Goal: Task Accomplishment & Management: Manage account settings

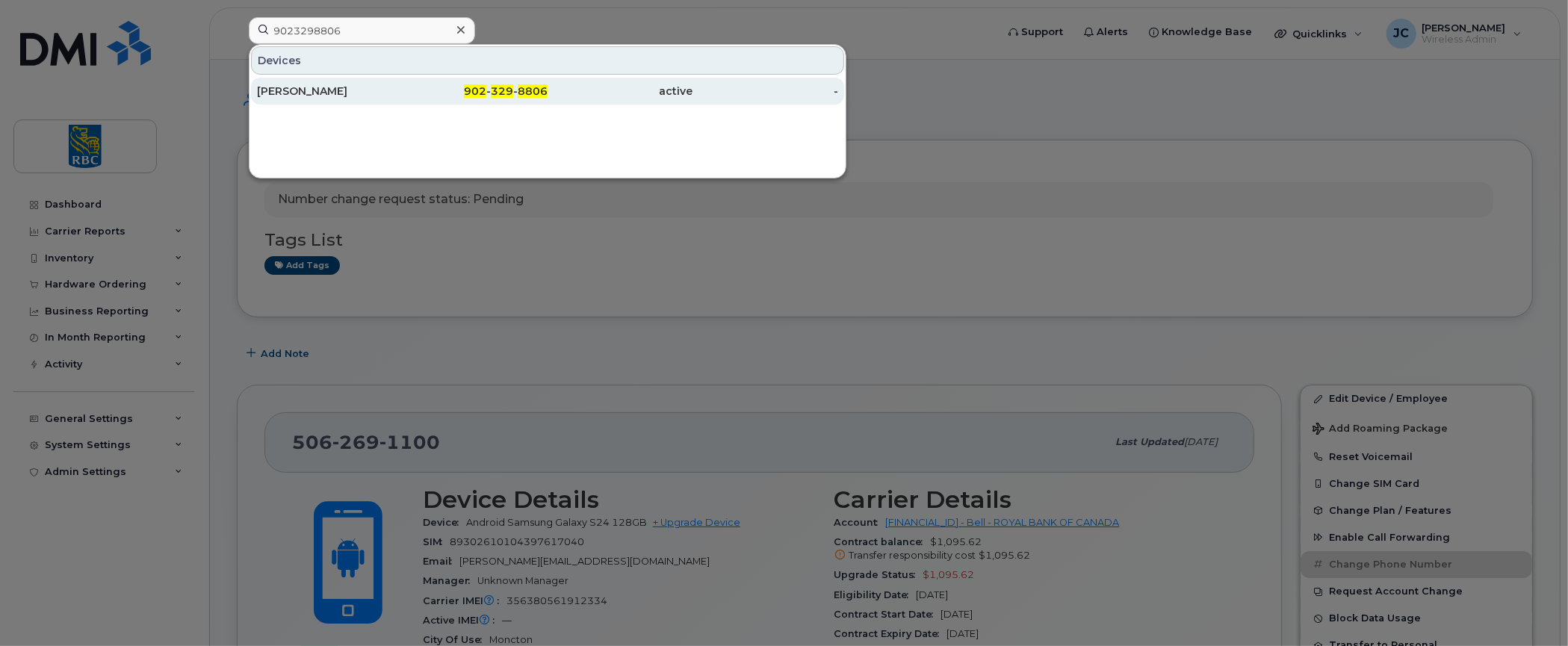
type input "9023298806"
click at [283, 87] on div "[PERSON_NAME]" at bounding box center [329, 91] width 145 height 15
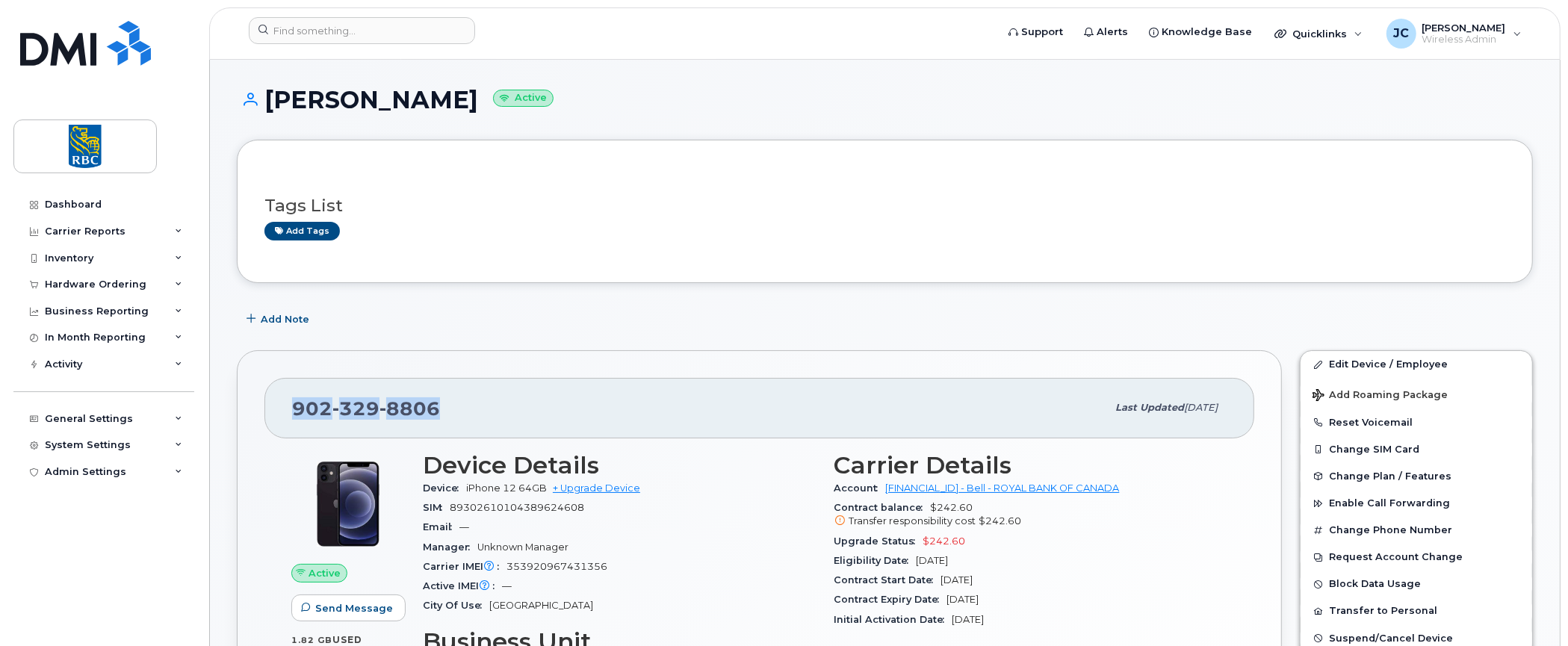
drag, startPoint x: 440, startPoint y: 405, endPoint x: 281, endPoint y: 411, distance: 159.1
click at [281, 411] on div "[PHONE_NUMBER] Last updated [DATE]" at bounding box center [759, 407] width 989 height 60
copy span "[PHONE_NUMBER]"
click at [1405, 199] on h3 "Tags List" at bounding box center [884, 205] width 1241 height 19
drag, startPoint x: 1508, startPoint y: 235, endPoint x: 1499, endPoint y: 233, distance: 9.2
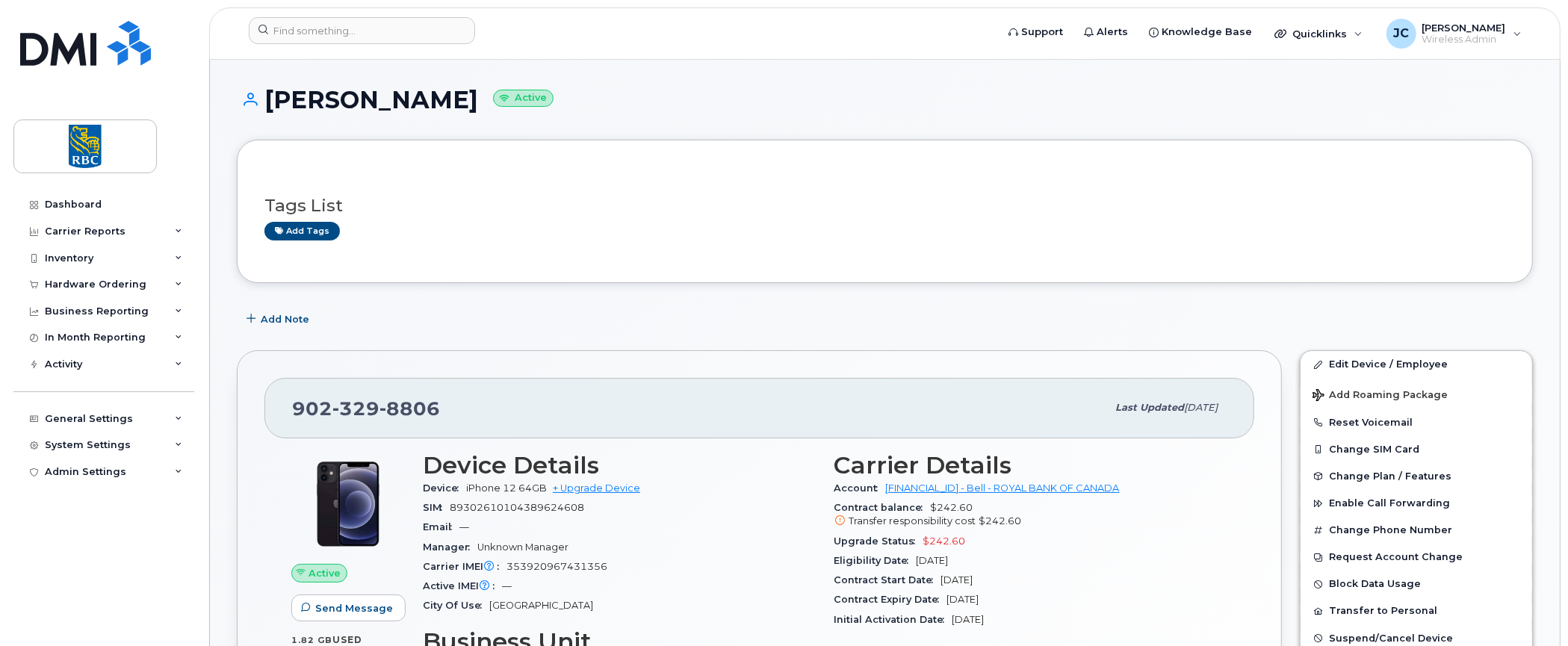
click at [1508, 235] on div "Tags List Add tags" at bounding box center [884, 212] width 1296 height 144
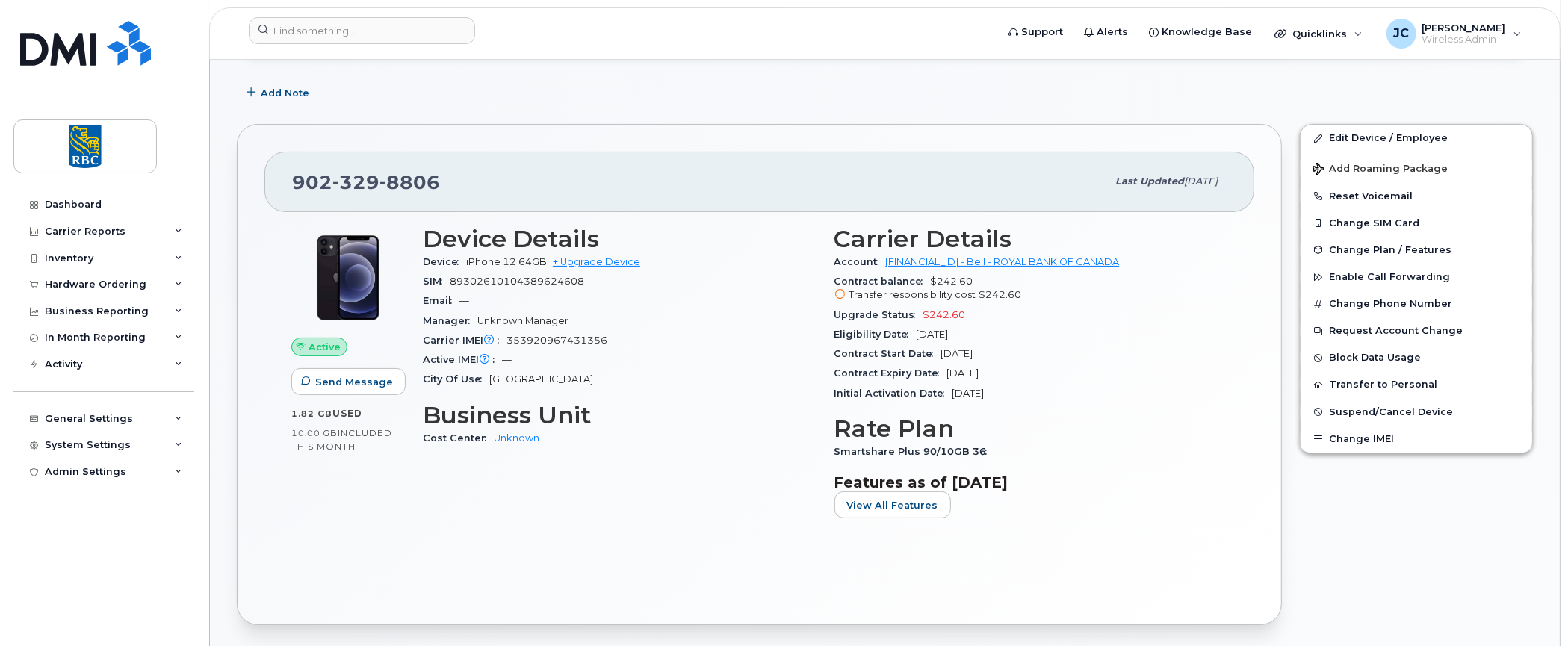
scroll to position [224, 0]
click at [1242, 519] on div "Active Send Message 1.82 GB  used 10.00 GB  included this month Device Details …" at bounding box center [759, 407] width 989 height 386
click at [1453, 528] on div "Edit Device / Employee Add Roaming Package Reset Voicemail Change SIM Card Chan…" at bounding box center [1416, 377] width 251 height 519
click at [1395, 299] on button "Change Phone Number" at bounding box center [1416, 306] width 231 height 27
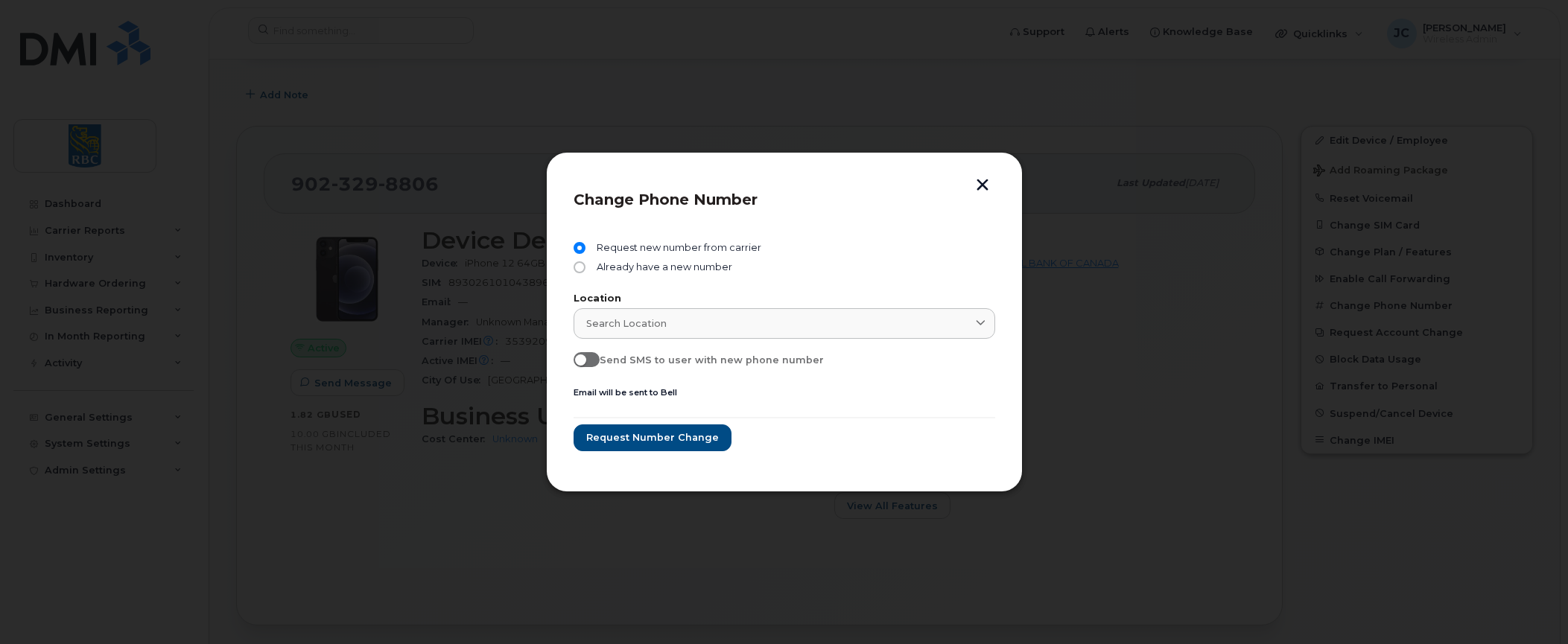
click at [580, 358] on input "Send SMS to user with new phone number" at bounding box center [579, 358] width 12 height 12
checkbox input "true"
click at [630, 320] on span "Search location" at bounding box center [626, 324] width 81 height 14
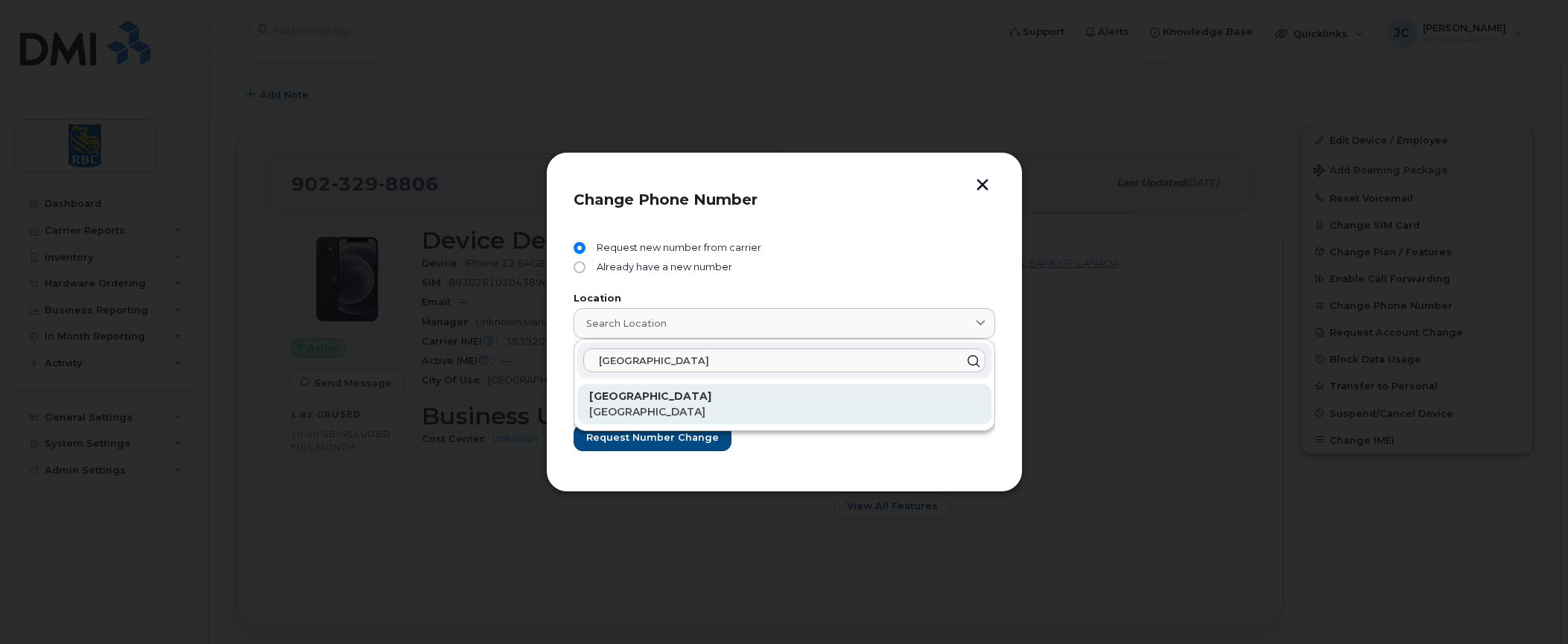
type input "[GEOGRAPHIC_DATA]"
click at [611, 391] on strong "[GEOGRAPHIC_DATA]" at bounding box center [650, 395] width 123 height 13
type input "[GEOGRAPHIC_DATA]"
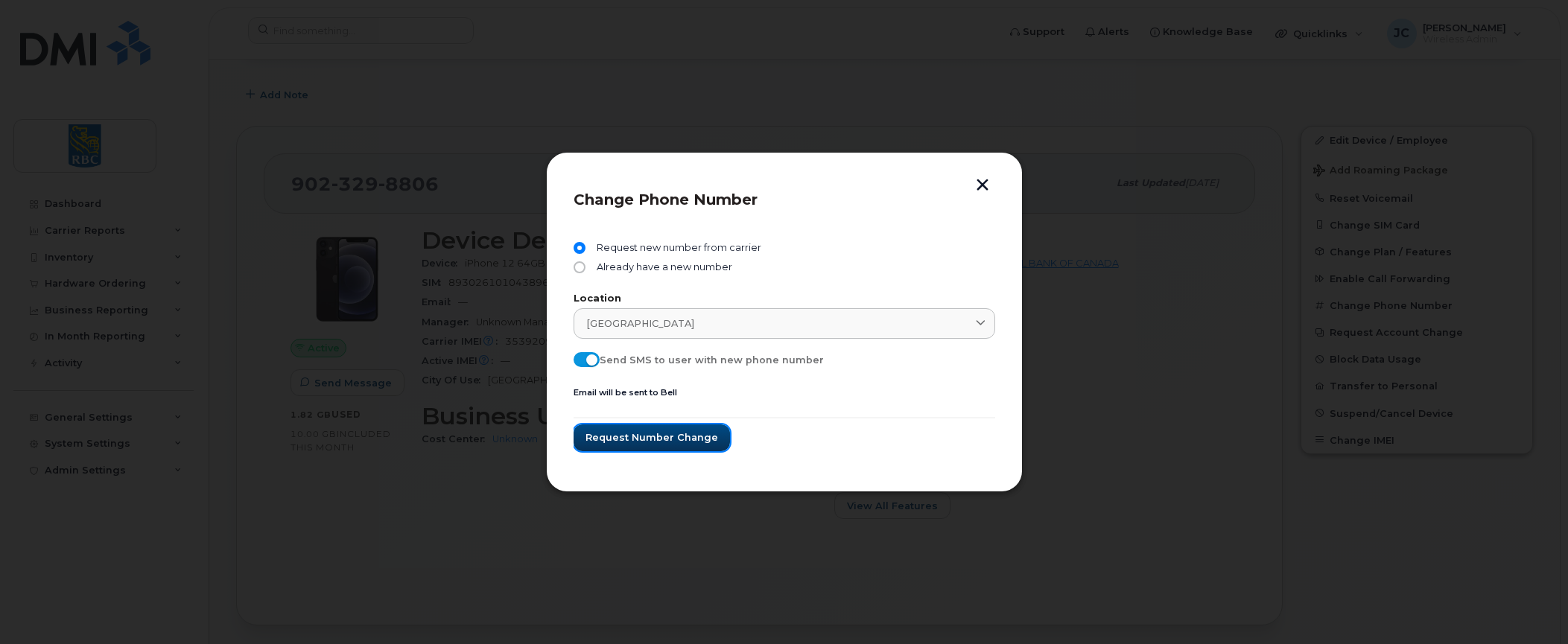
click at [635, 434] on span "Request number change" at bounding box center [651, 437] width 132 height 14
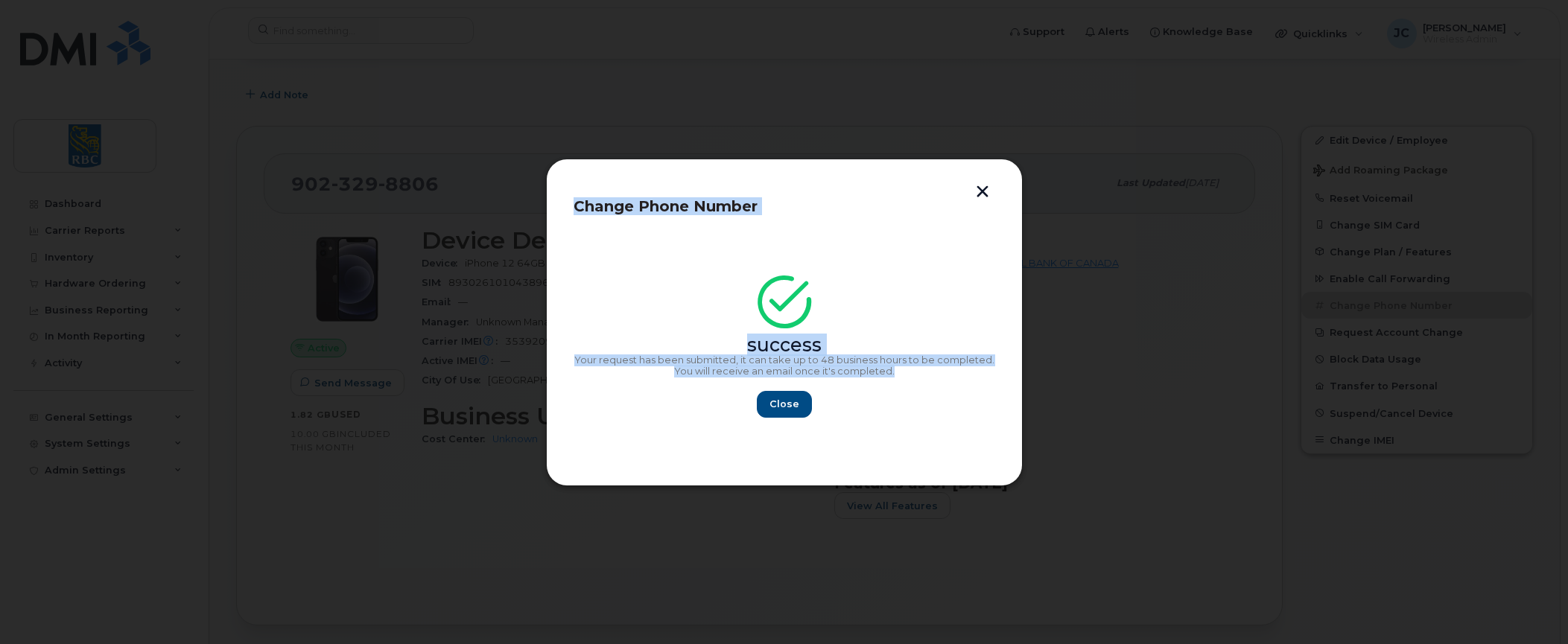
drag, startPoint x: 571, startPoint y: 204, endPoint x: 952, endPoint y: 373, distance: 416.8
click at [952, 373] on div "Change Phone Number success Your request has been submitted, it can take up to …" at bounding box center [784, 322] width 477 height 327
copy div "Change Phone Number success Your request has been submitted, it can take up to …"
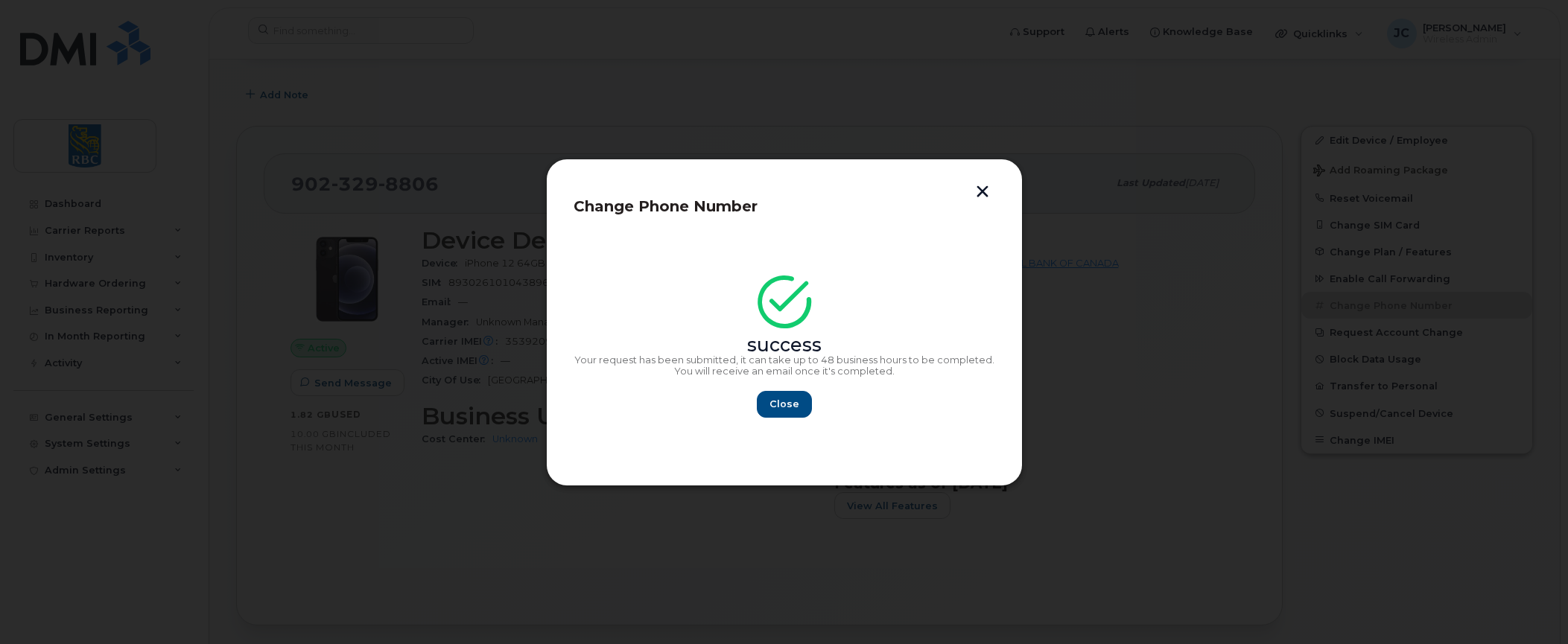
click at [1320, 237] on div at bounding box center [784, 322] width 1568 height 644
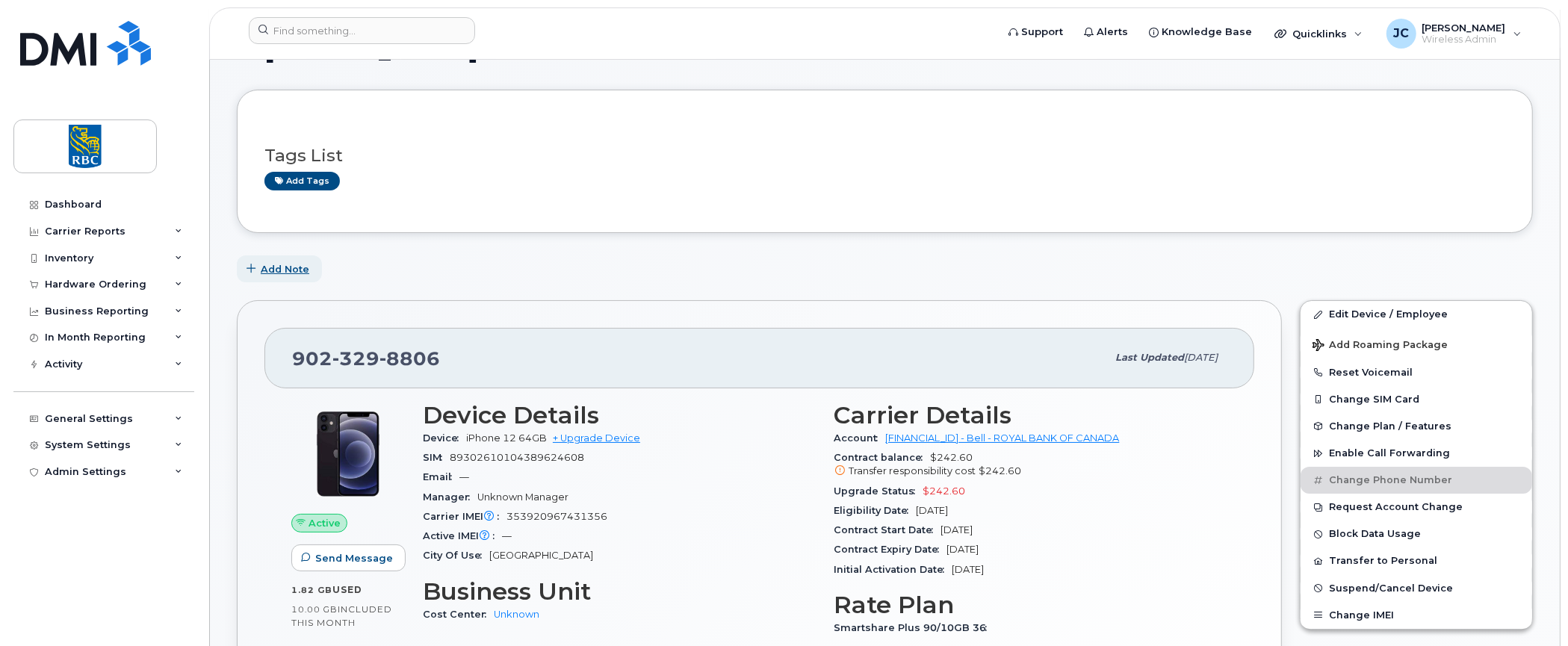
scroll to position [0, 0]
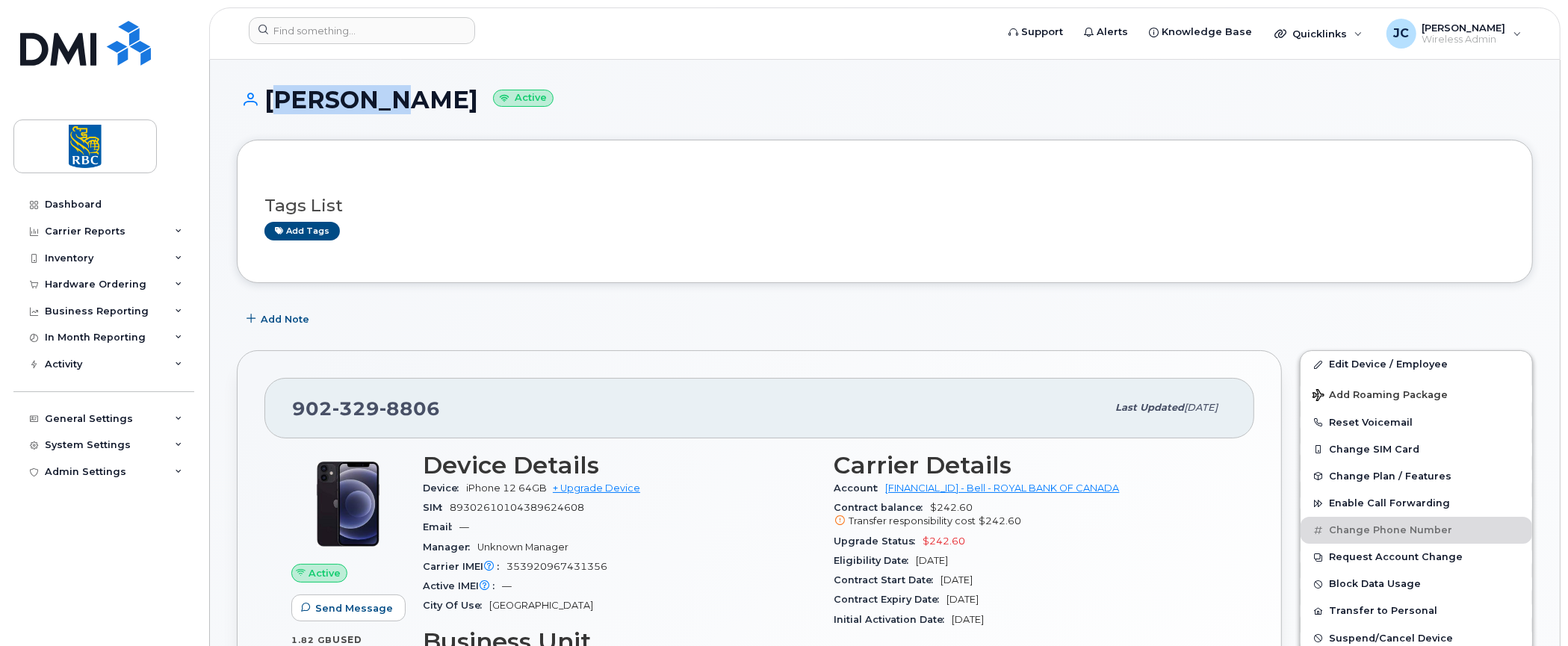
drag, startPoint x: 266, startPoint y: 93, endPoint x: 357, endPoint y: 100, distance: 91.3
click at [357, 100] on h1 "[PERSON_NAME] Active" at bounding box center [884, 100] width 1296 height 26
copy h1 "[PERSON_NAME]"
drag, startPoint x: 689, startPoint y: 224, endPoint x: 431, endPoint y: 177, distance: 262.2
click at [689, 224] on div "Add tags" at bounding box center [879, 231] width 1229 height 19
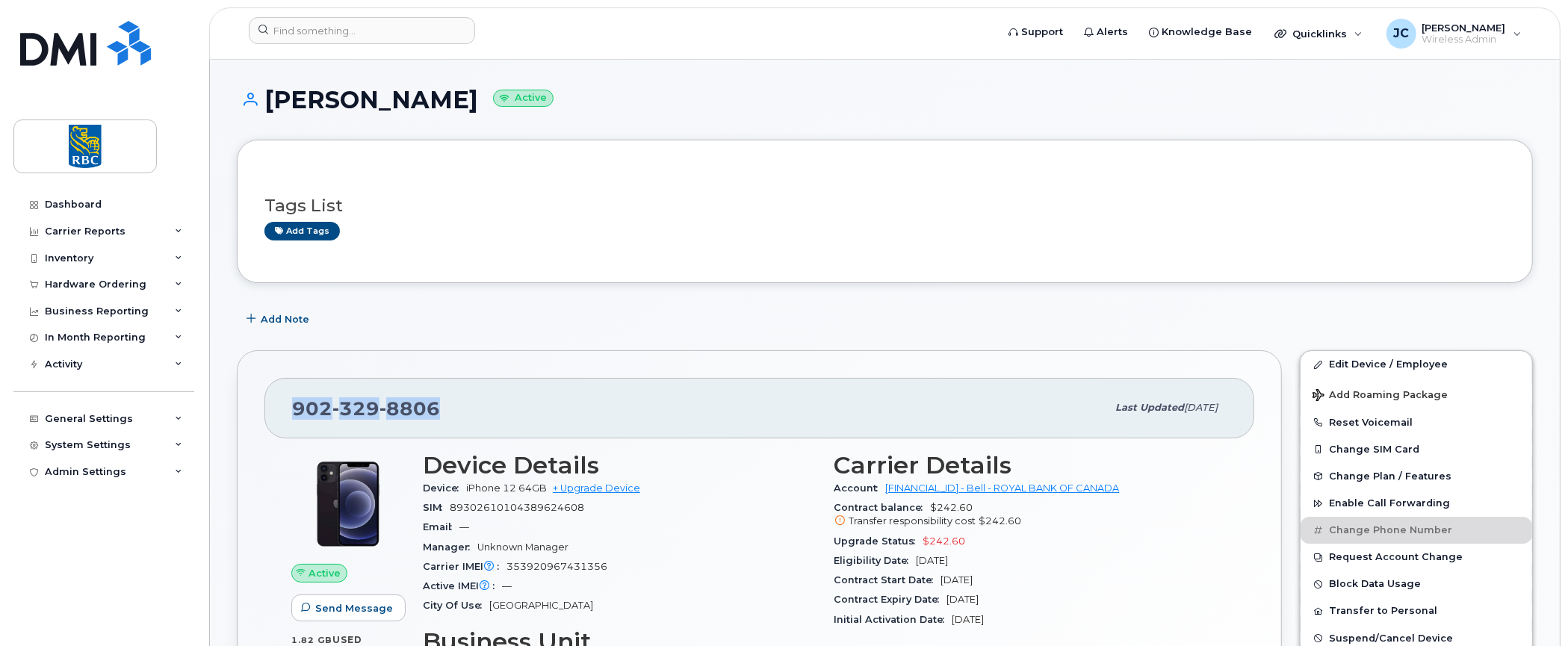
drag, startPoint x: 449, startPoint y: 405, endPoint x: 283, endPoint y: 406, distance: 166.0
click at [283, 406] on div "[PHONE_NUMBER] Last updated [DATE]" at bounding box center [759, 407] width 989 height 60
copy span "[PHONE_NUMBER]"
click at [685, 150] on div "Tags List Add tags" at bounding box center [884, 212] width 1296 height 144
